Goal: Check status: Check status

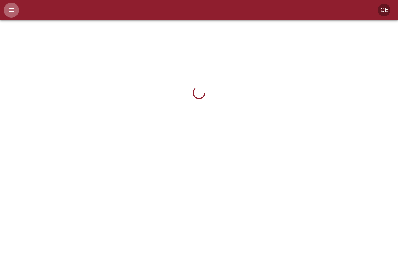
click at [15, 5] on button "menu" at bounding box center [11, 10] width 15 height 15
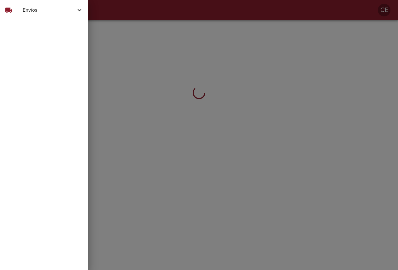
click at [23, 12] on span "Envíos" at bounding box center [49, 10] width 53 height 8
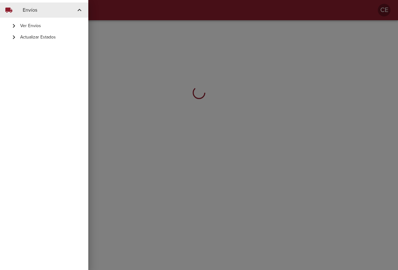
click at [33, 26] on span "Ver Envíos" at bounding box center [51, 26] width 63 height 6
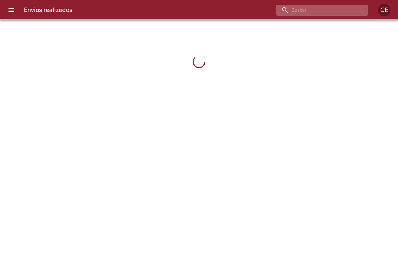
click at [326, 12] on input "buscar" at bounding box center [316, 10] width 81 height 11
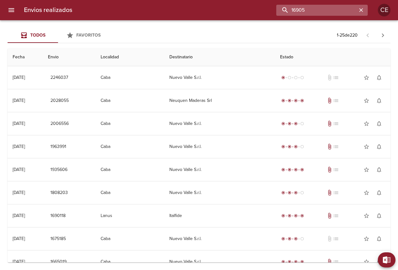
type input "16905"
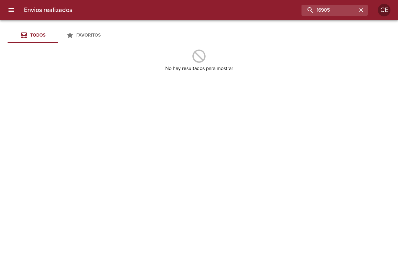
click at [11, 8] on icon "menu" at bounding box center [12, 10] width 6 height 4
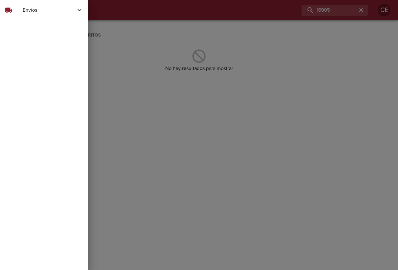
drag, startPoint x: 27, startPoint y: 14, endPoint x: 30, endPoint y: 21, distance: 8.5
click at [27, 14] on span "Envíos" at bounding box center [49, 10] width 53 height 8
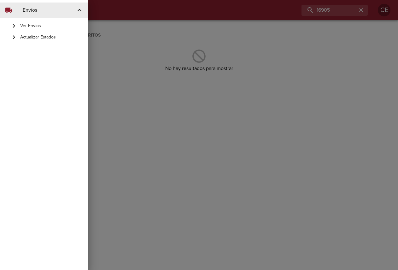
click at [34, 37] on span "Actualizar Estados" at bounding box center [51, 37] width 63 height 6
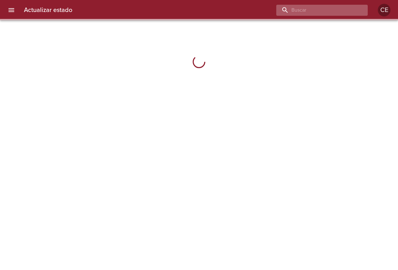
click at [328, 10] on input "buscar" at bounding box center [316, 10] width 81 height 11
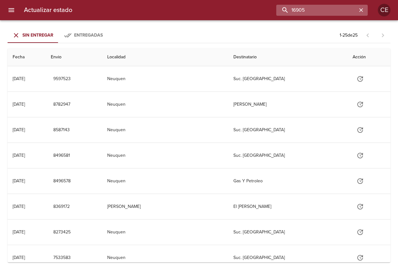
type input "16905"
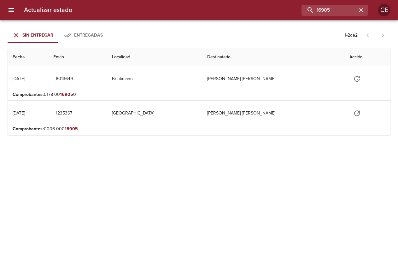
click at [91, 34] on span "Entregadas" at bounding box center [88, 34] width 29 height 5
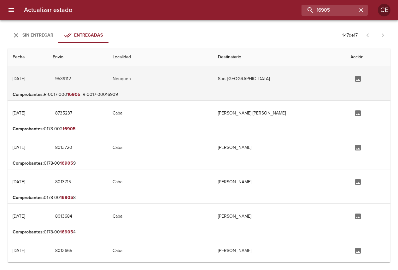
click at [345, 82] on td "Tabla de envíos del cliente" at bounding box center [367, 78] width 45 height 25
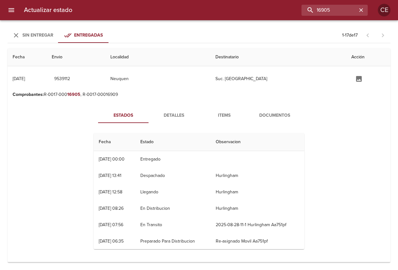
click at [281, 114] on span "Documentos" at bounding box center [274, 116] width 43 height 8
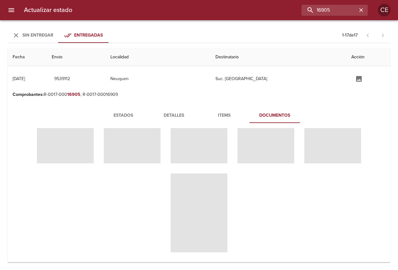
scroll to position [69, 0]
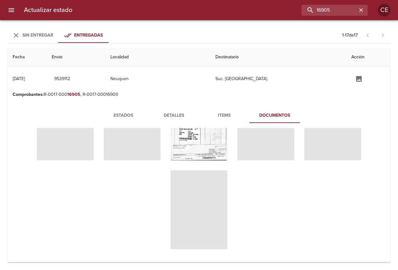
click at [202, 200] on span "Tabla de envíos del cliente" at bounding box center [198, 209] width 57 height 79
click at [193, 197] on span "Tabla de envíos del cliente" at bounding box center [198, 209] width 57 height 79
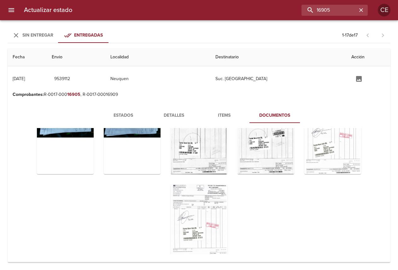
scroll to position [68, 0]
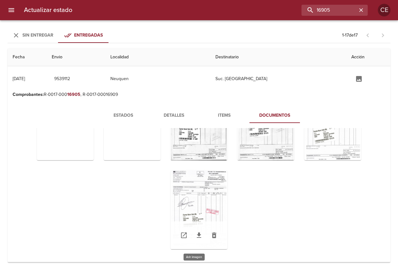
click at [214, 205] on div "Tabla de envíos del cliente" at bounding box center [198, 209] width 57 height 79
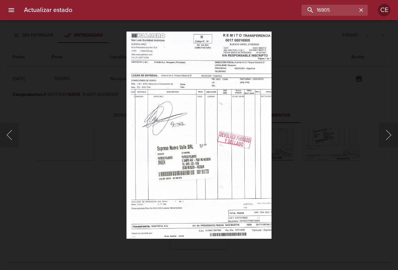
click at [214, 205] on img "Lightbox" at bounding box center [198, 135] width 145 height 207
click at [363, 9] on icon "button" at bounding box center [361, 10] width 6 height 6
